Goal: Find specific page/section: Find specific page/section

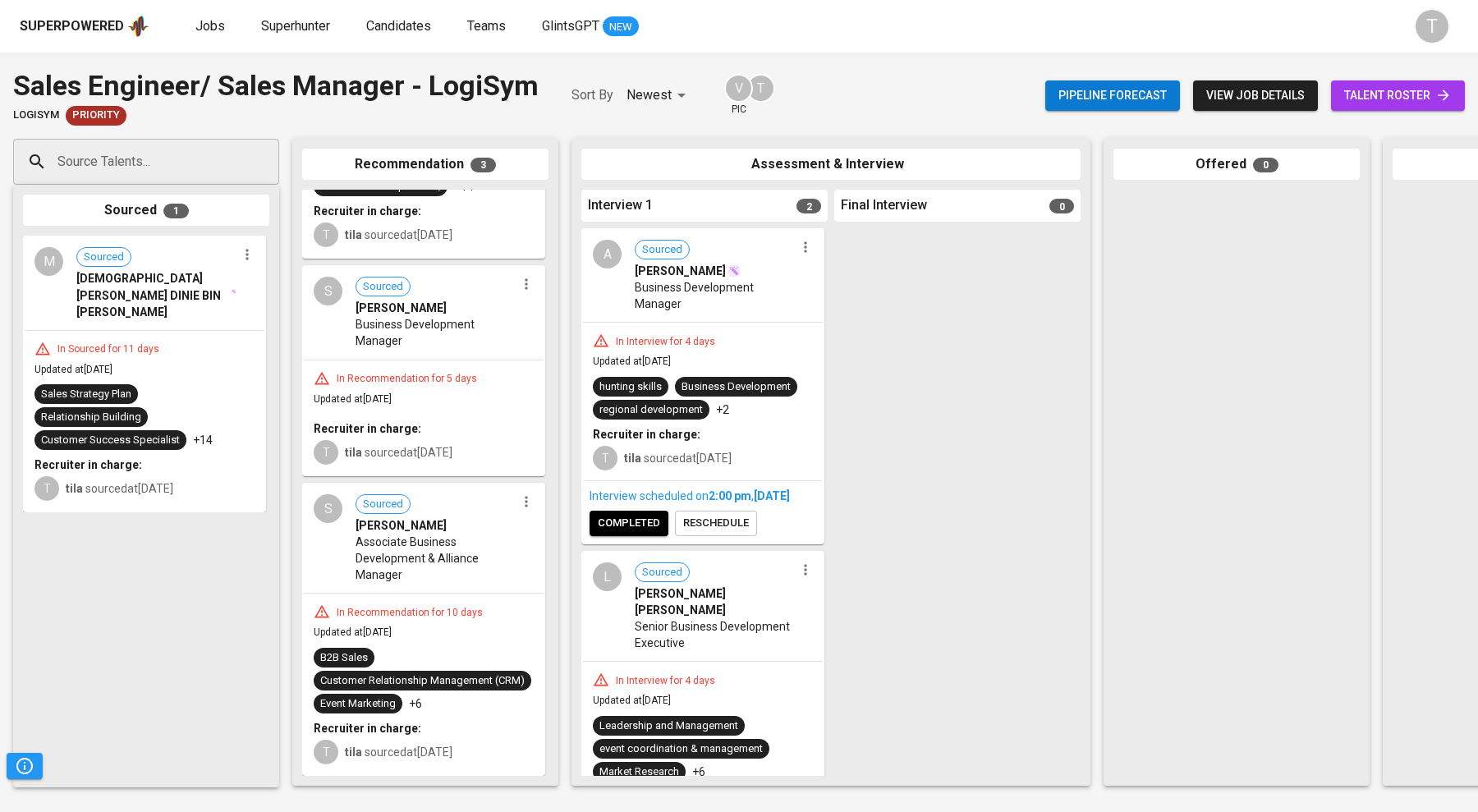
scroll to position [160, 0]
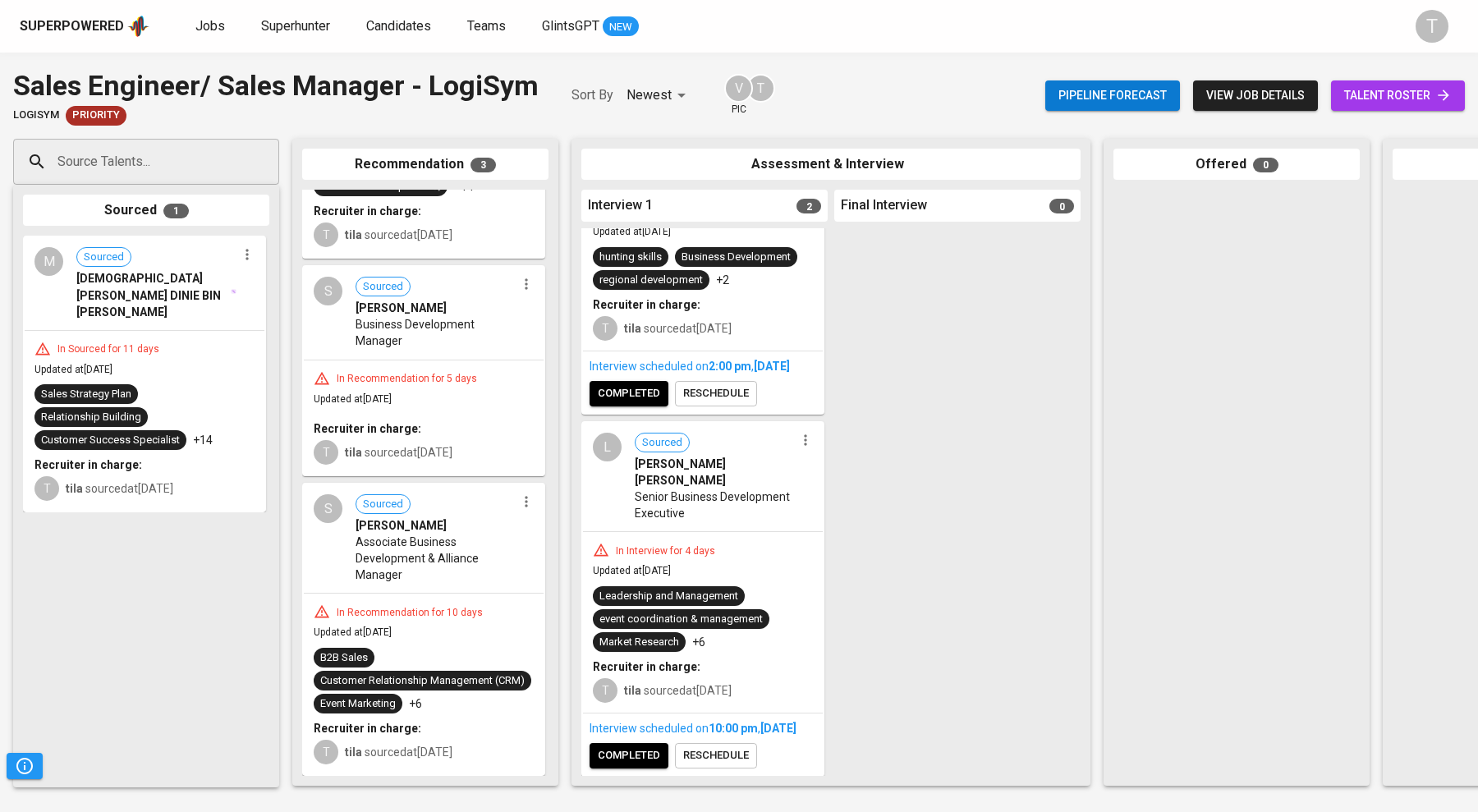
click at [207, 24] on span "Jobs" at bounding box center [210, 26] width 29 height 16
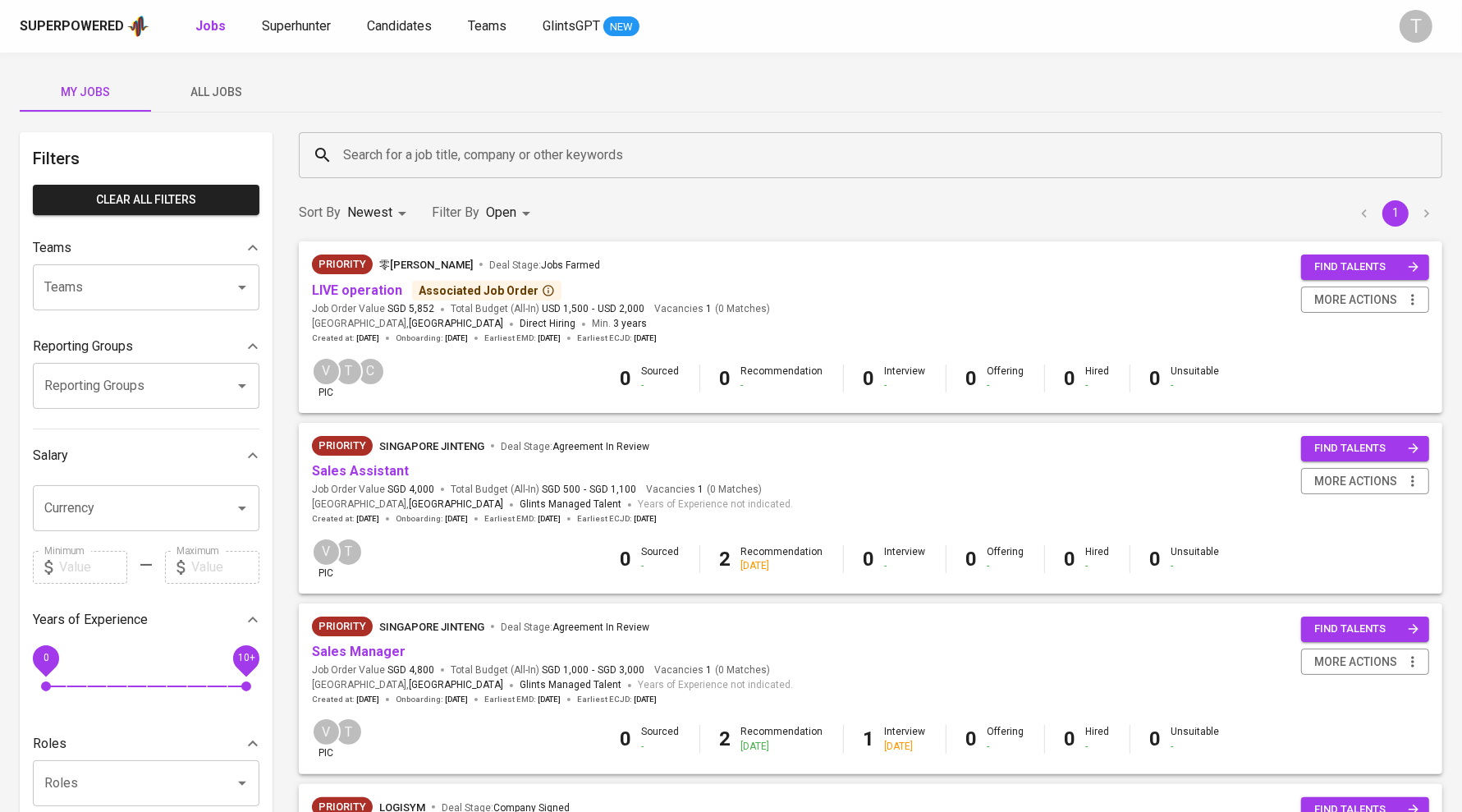
click at [330, 474] on link "Sales Assistant" at bounding box center [360, 471] width 97 height 16
